Goal: Task Accomplishment & Management: Use online tool/utility

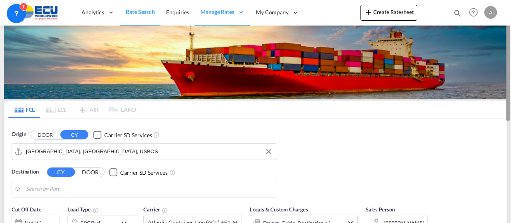
click at [395, 13] on button "Create Ratesheet" at bounding box center [389, 13] width 57 height 16
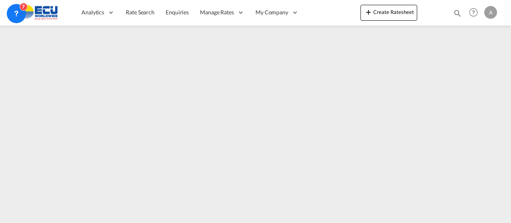
click at [493, 14] on div "A" at bounding box center [491, 12] width 13 height 13
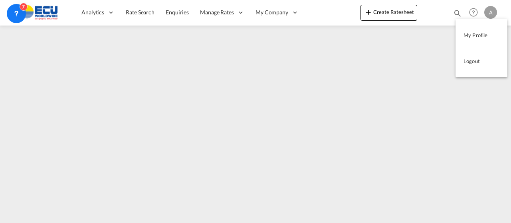
click at [473, 64] on button "Logout" at bounding box center [482, 61] width 52 height 16
